Goal: Transaction & Acquisition: Purchase product/service

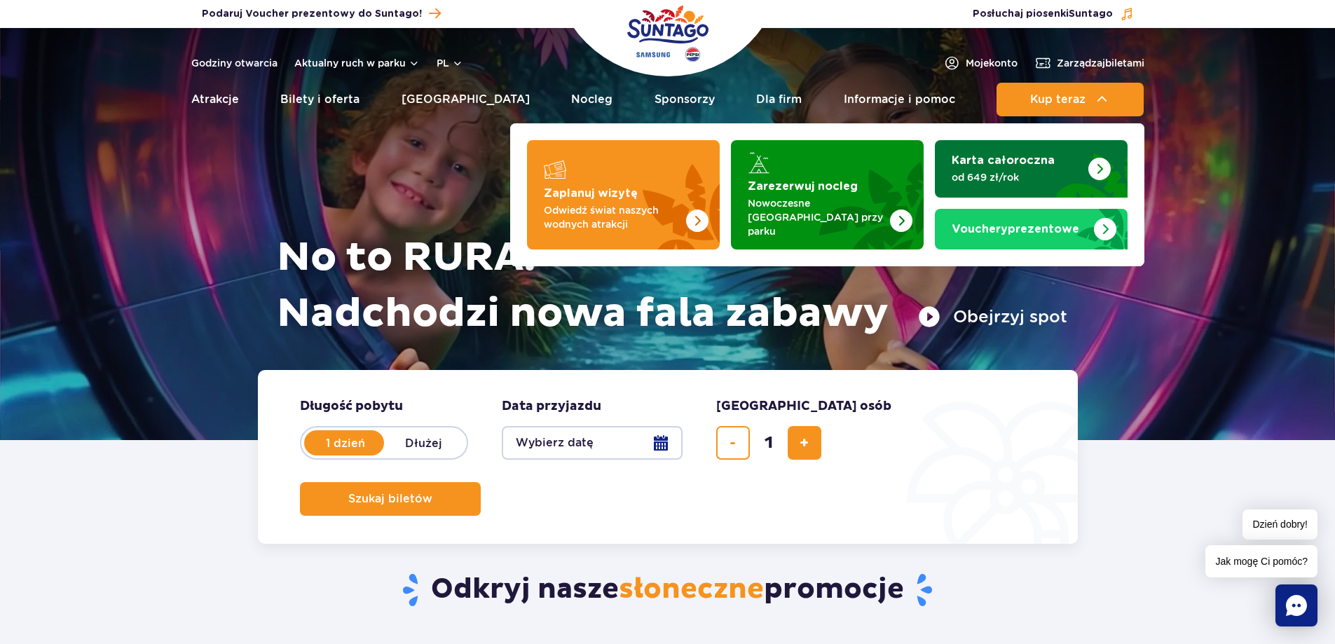
click at [1039, 162] on strong "Karta całoroczna" at bounding box center [1003, 160] width 103 height 11
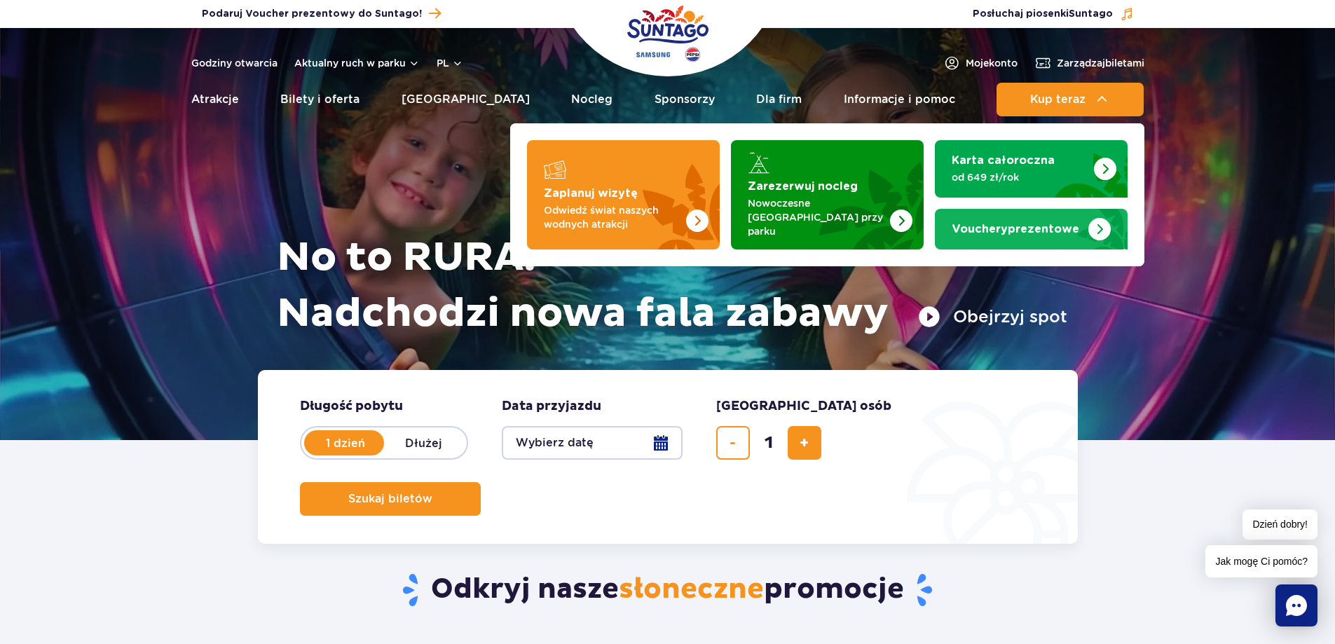
click at [1036, 224] on strong "Vouchery prezentowe" at bounding box center [1016, 229] width 128 height 11
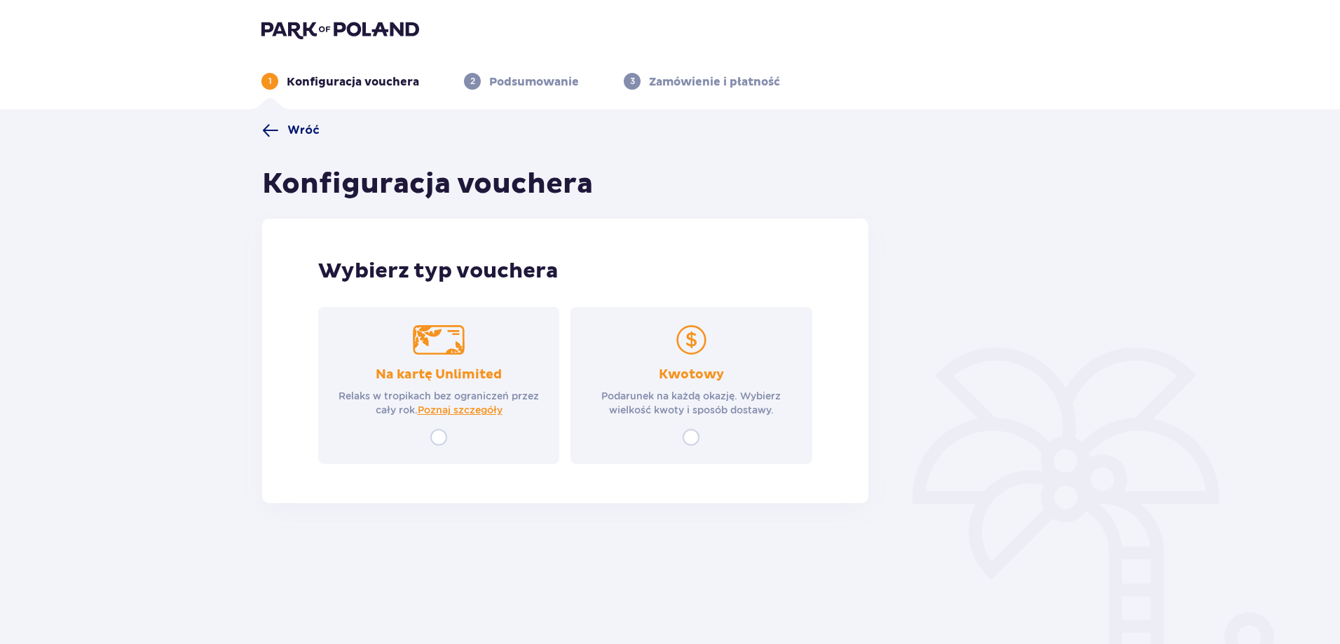
click at [301, 131] on span "Wróć" at bounding box center [303, 130] width 32 height 15
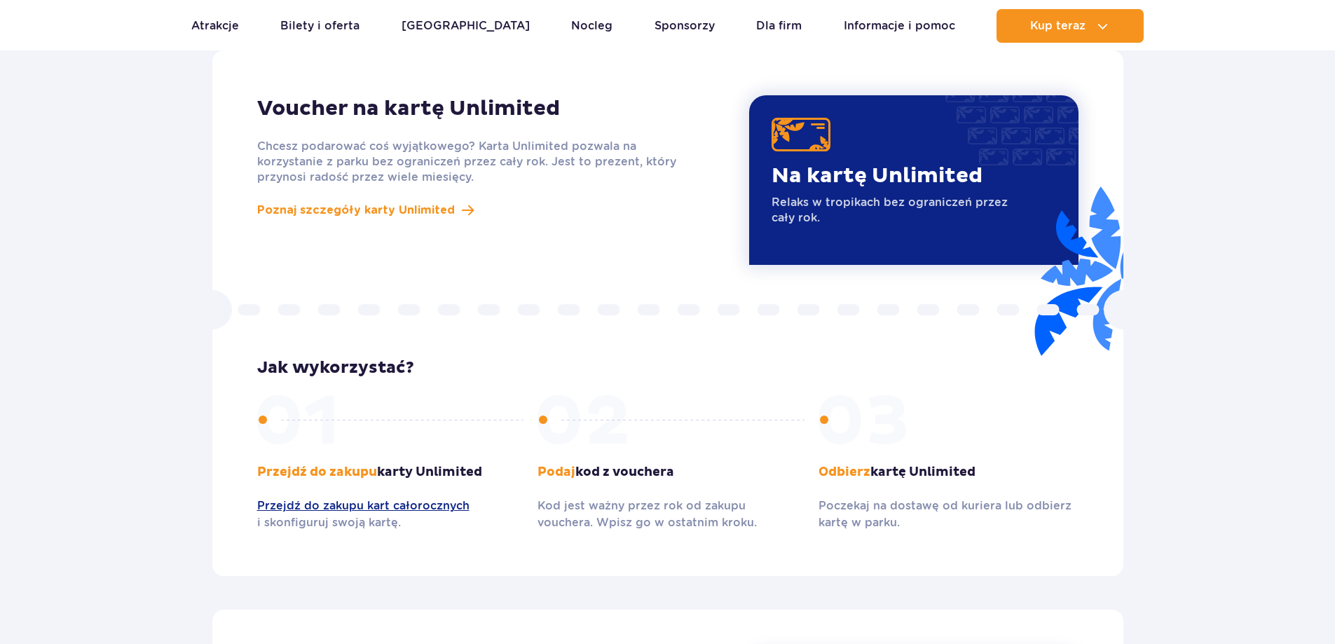
scroll to position [1217, 0]
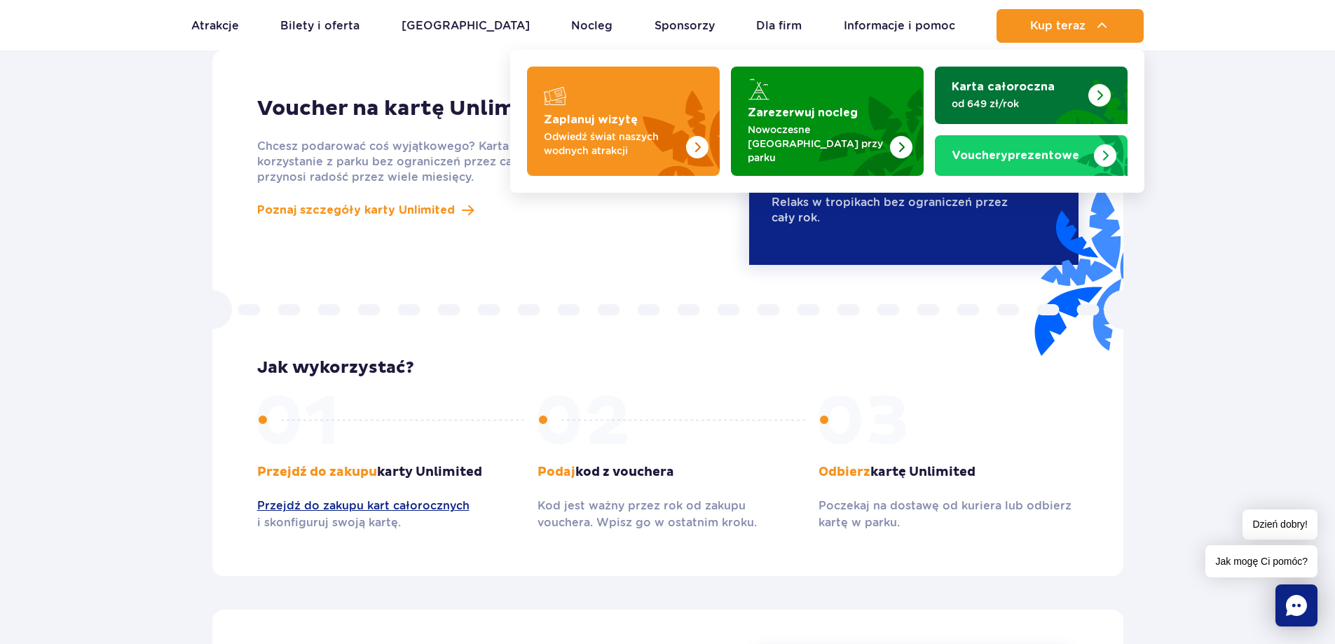
click at [1046, 85] on strong "Karta całoroczna" at bounding box center [1003, 86] width 103 height 11
